Goal: Information Seeking & Learning: Understand process/instructions

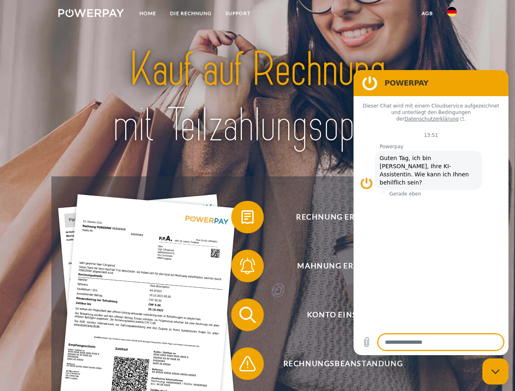
click at [91, 14] on img at bounding box center [91, 13] width 66 height 8
click at [452, 14] on img at bounding box center [452, 12] width 10 height 10
click at [427, 13] on link "agb" at bounding box center [427, 13] width 25 height 15
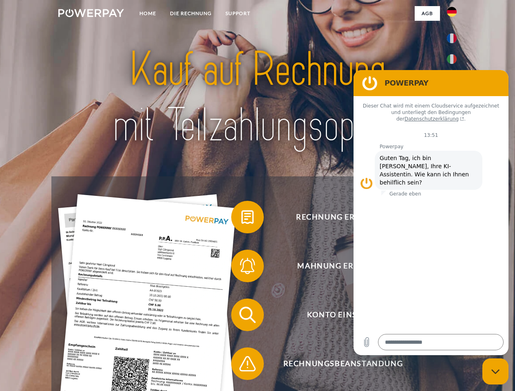
click at [241, 219] on span at bounding box center [235, 217] width 41 height 41
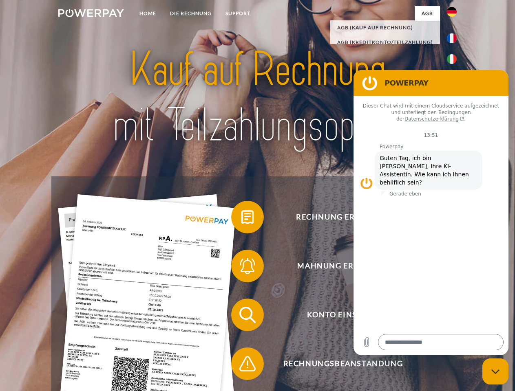
click at [241, 268] on span at bounding box center [235, 266] width 41 height 41
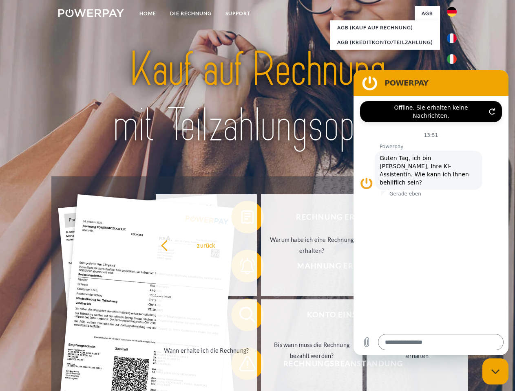
click at [261, 317] on link "Bis wann muss die Rechnung bezahlt werden?" at bounding box center [312, 351] width 102 height 102
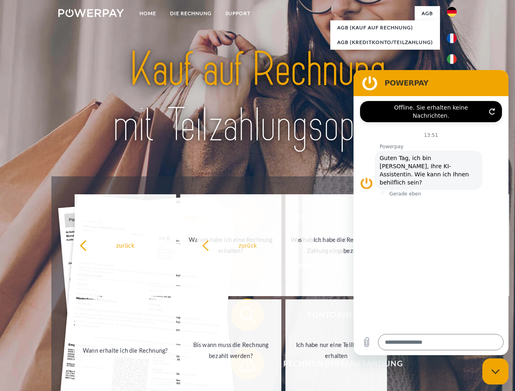
click at [241, 366] on span at bounding box center [235, 364] width 41 height 41
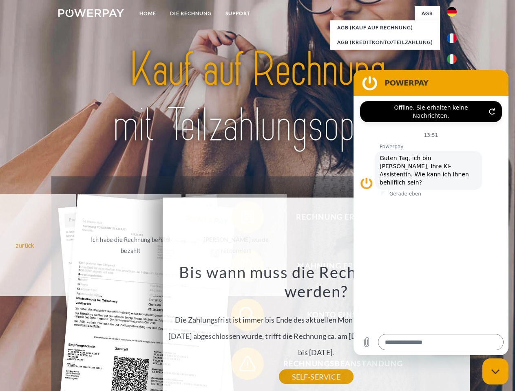
click at [495, 372] on icon "Messaging-Fenster schließen" at bounding box center [495, 371] width 9 height 5
type textarea "*"
